Goal: Task Accomplishment & Management: Manage account settings

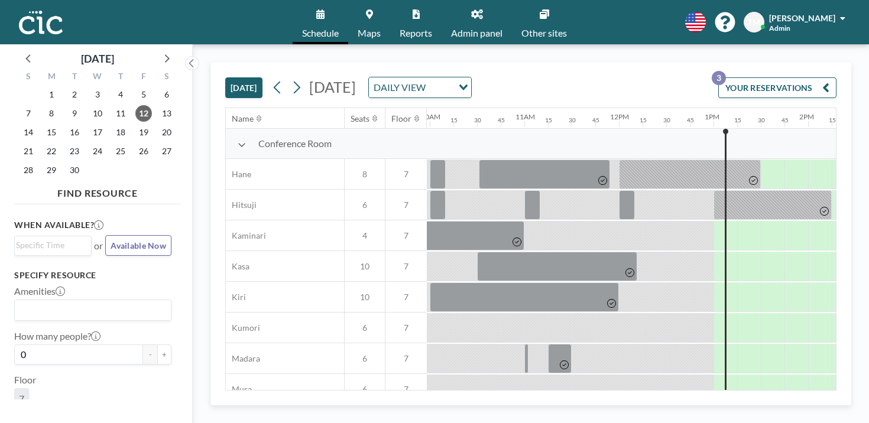
scroll to position [17, 943]
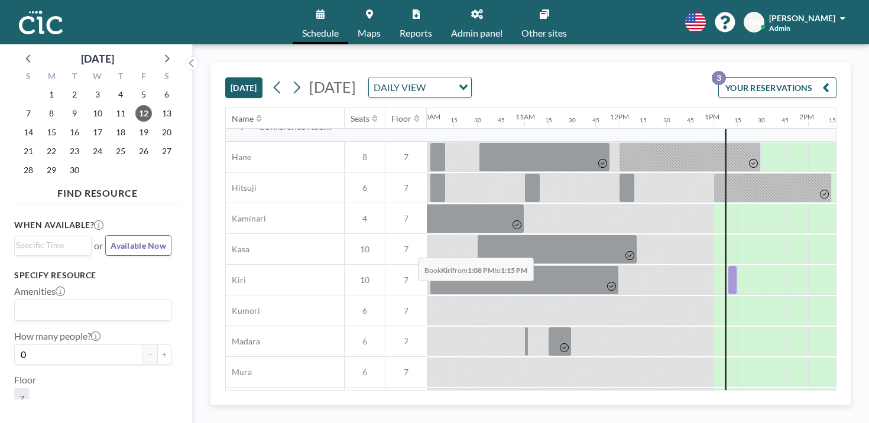
click at [728, 265] on div at bounding box center [732, 280] width 9 height 30
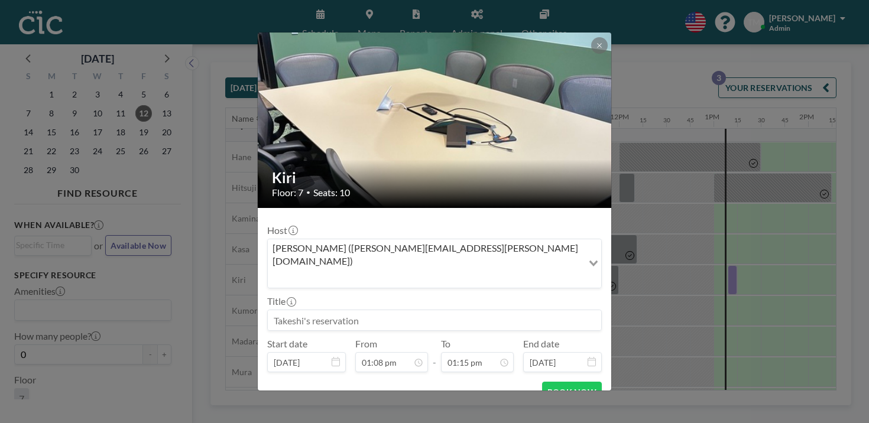
click at [371, 310] on input at bounding box center [434, 320] width 333 height 20
type input "い"
type input "inspection"
click at [542, 382] on button "BOOK NOW" at bounding box center [572, 392] width 60 height 21
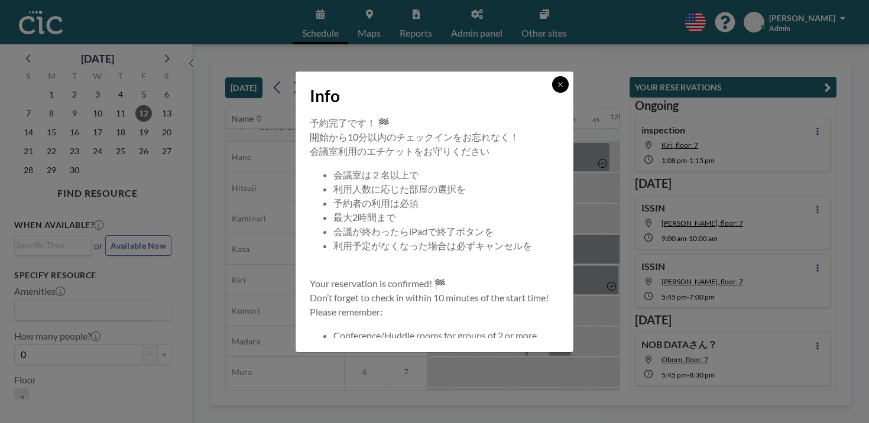
click at [557, 88] on icon at bounding box center [560, 84] width 7 height 7
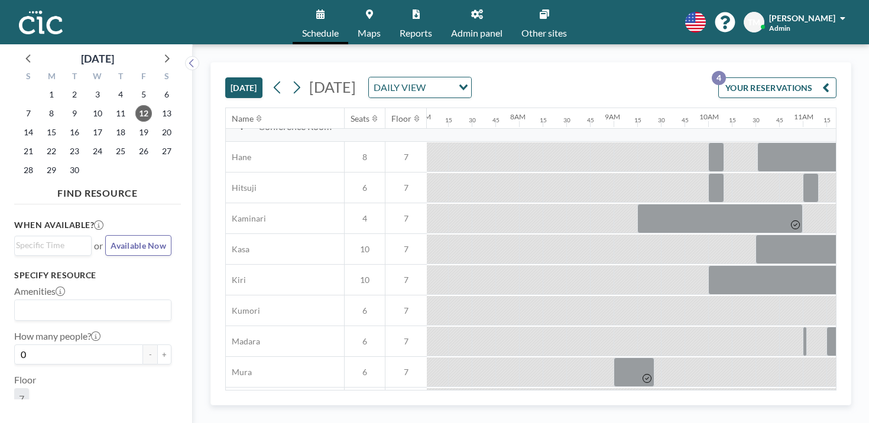
scroll to position [17, 681]
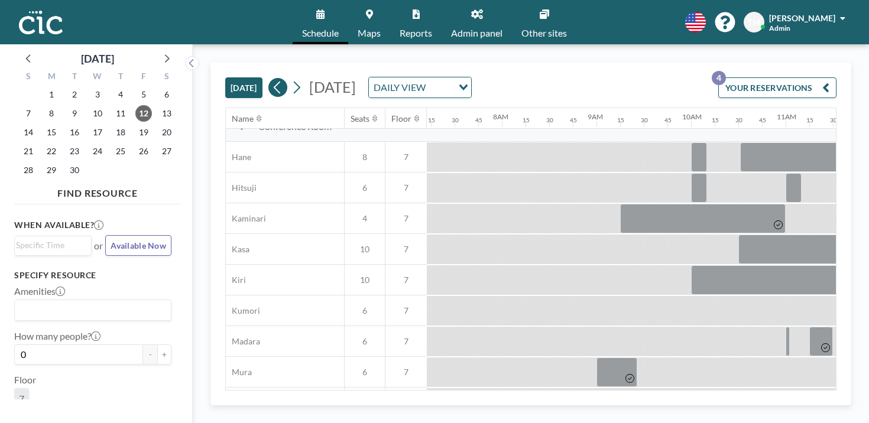
click at [274, 82] on icon at bounding box center [277, 88] width 7 height 12
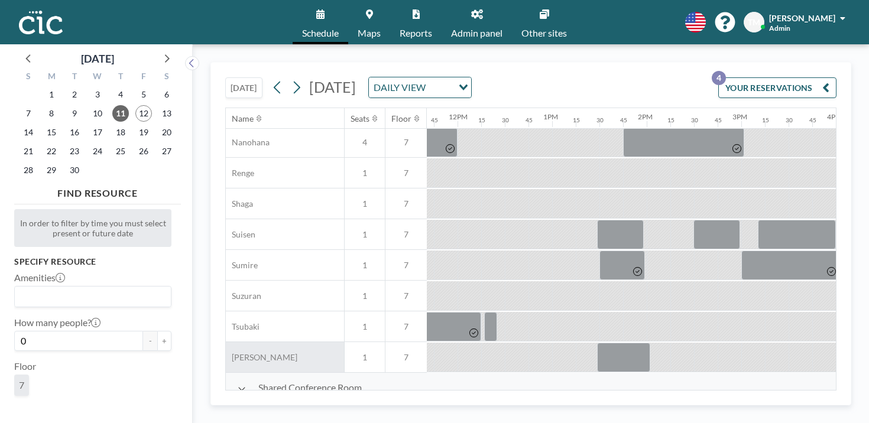
scroll to position [615, 1103]
click at [112, 105] on span "11" at bounding box center [120, 113] width 17 height 17
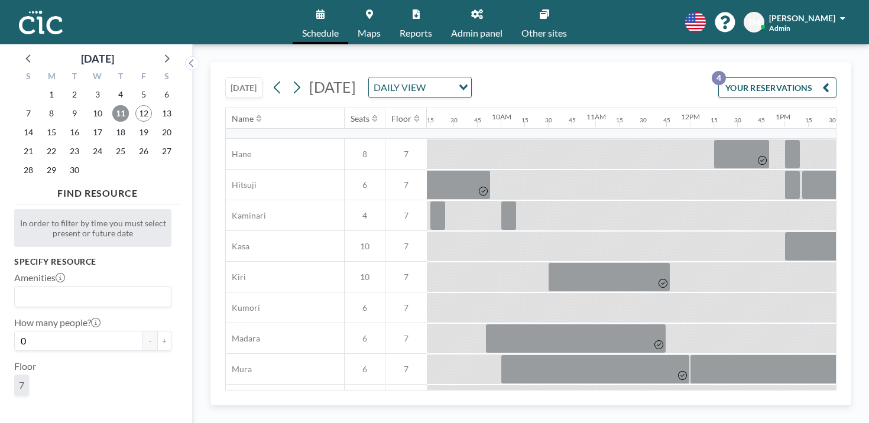
scroll to position [37, 872]
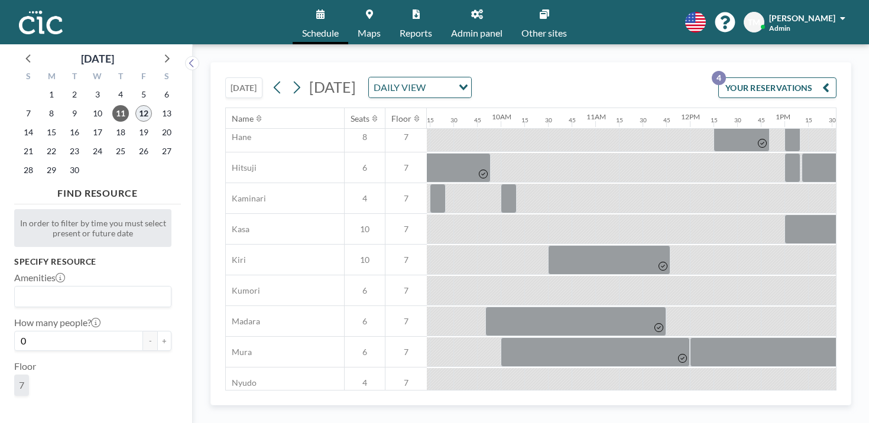
click at [135, 109] on span "12" at bounding box center [143, 113] width 17 height 17
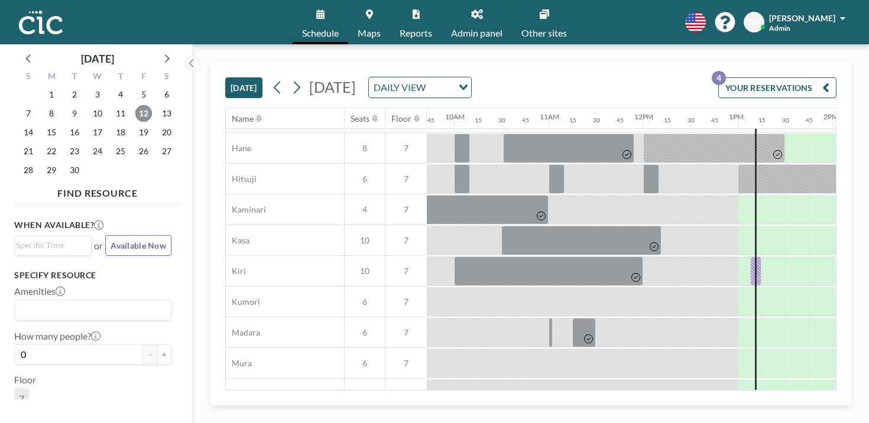
scroll to position [26, 913]
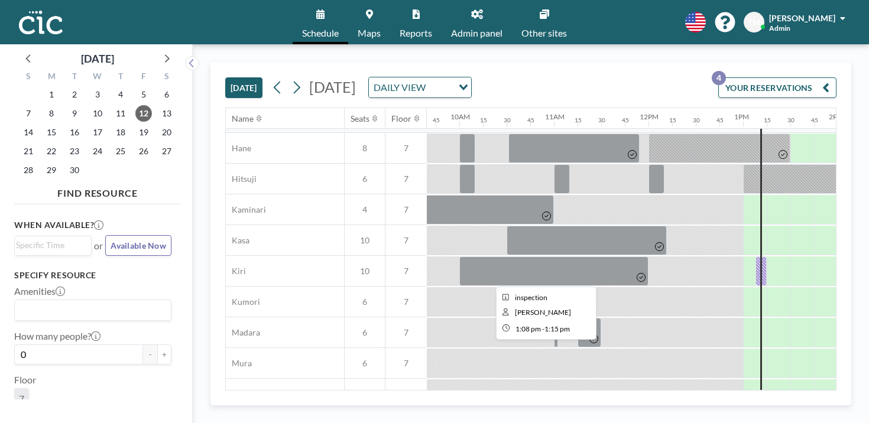
click at [755, 257] on div at bounding box center [760, 272] width 11 height 30
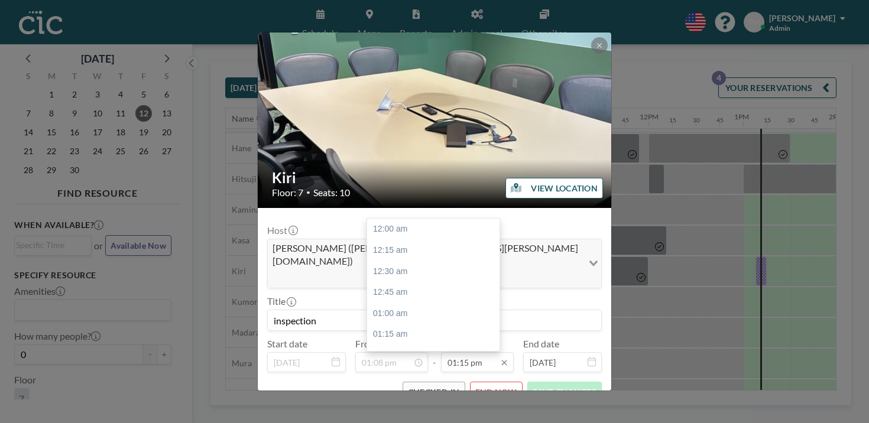
scroll to position [1000, 0]
click at [479, 352] on input "01:15 pm" at bounding box center [477, 362] width 73 height 20
click at [420, 376] on div "01:45 pm" at bounding box center [433, 386] width 132 height 21
type input "01:45 pm"
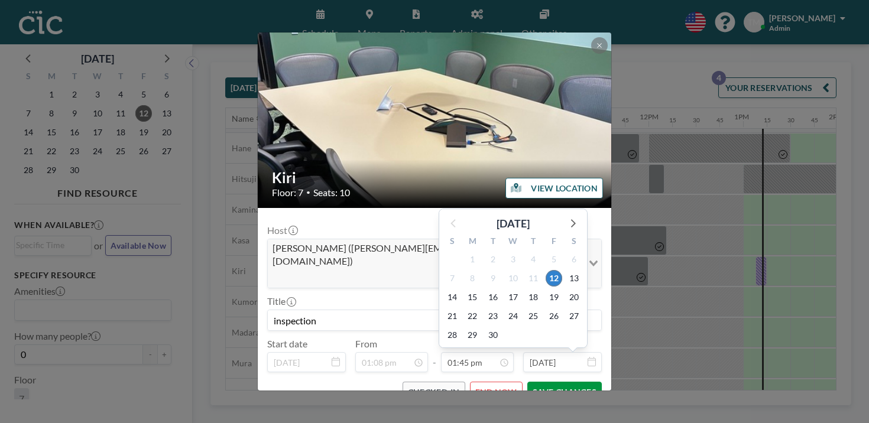
scroll to position [1038, 0]
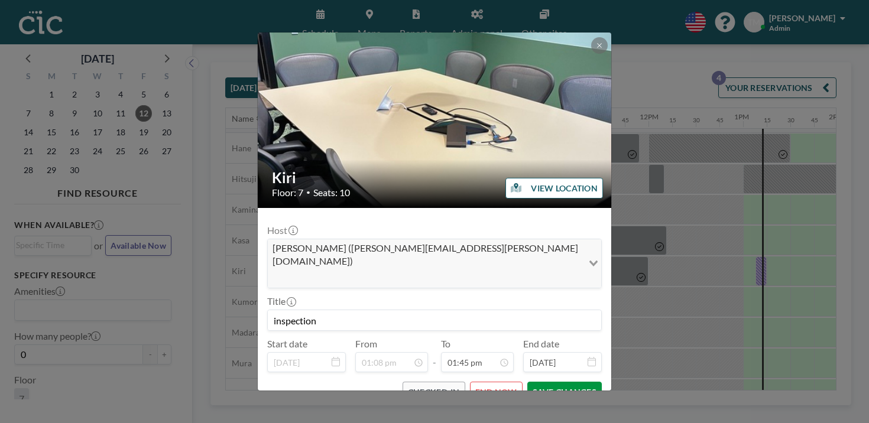
click at [527, 382] on button "SAVE CHANGES" at bounding box center [564, 392] width 74 height 21
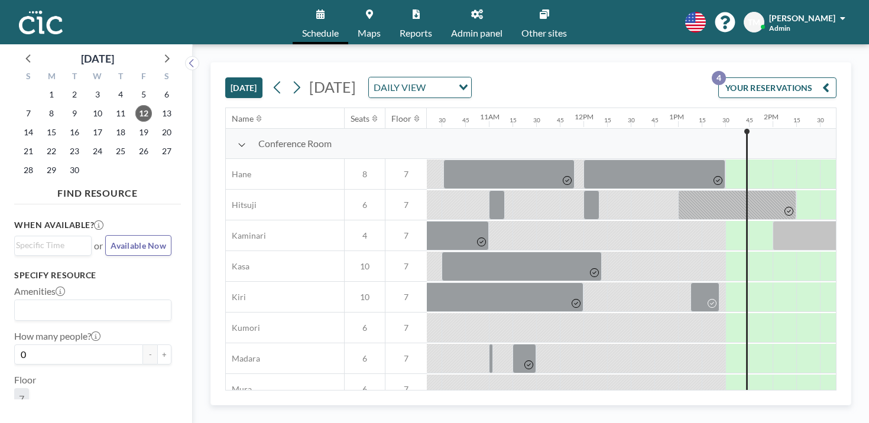
scroll to position [0, 979]
